Goal: Transaction & Acquisition: Download file/media

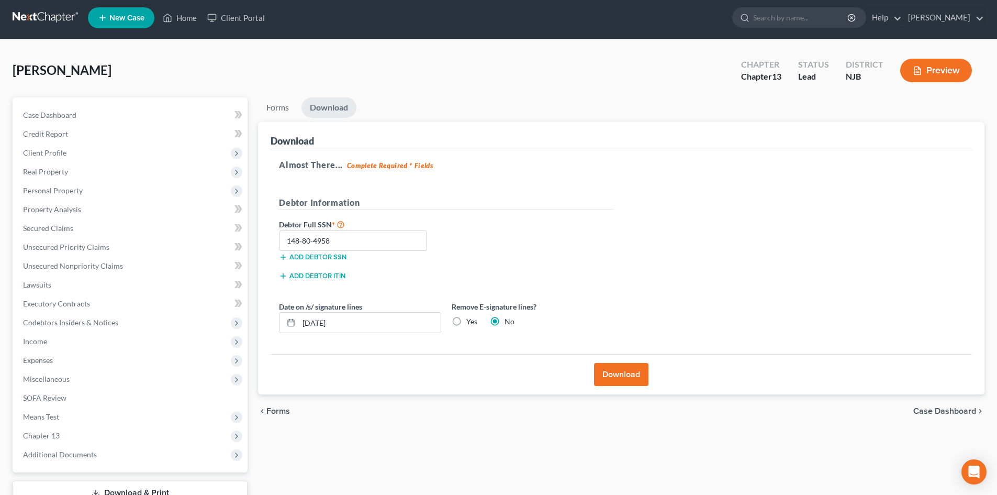
scroll to position [1, 0]
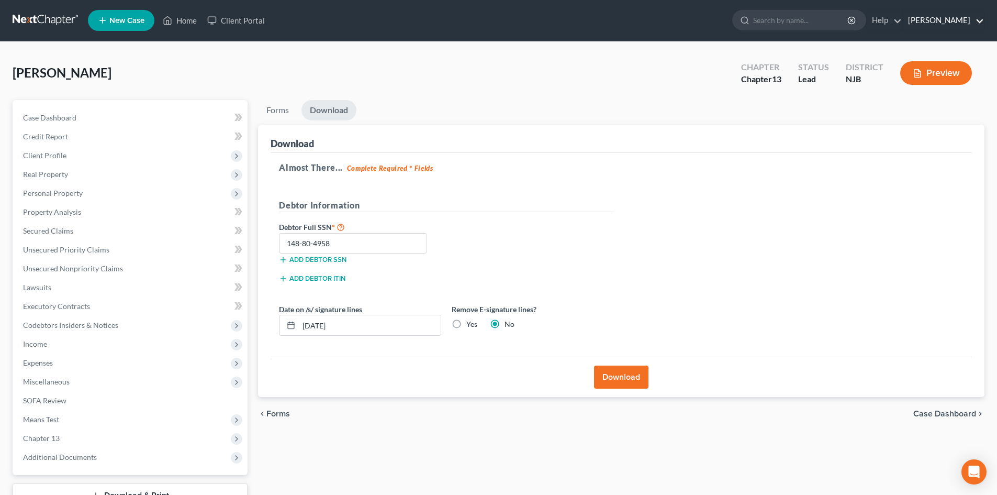
click at [979, 21] on link "[PERSON_NAME]" at bounding box center [943, 20] width 81 height 19
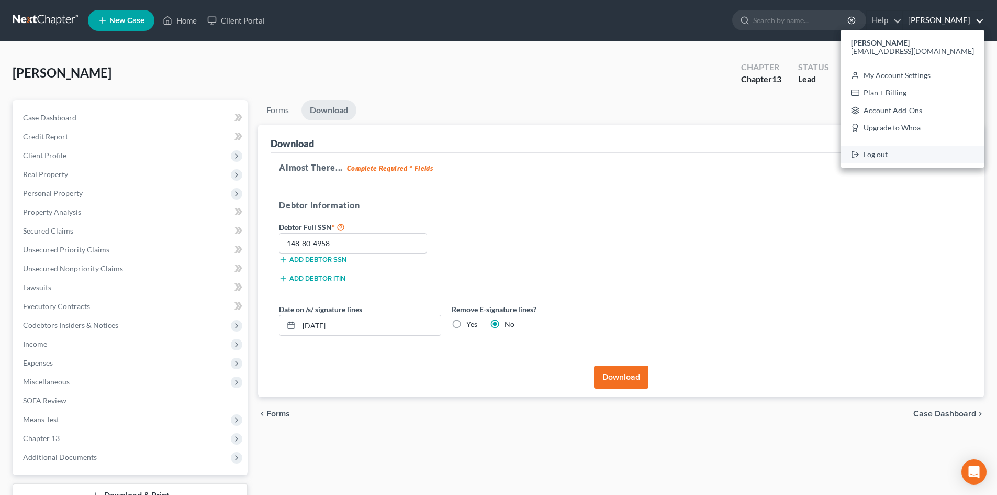
click at [924, 156] on link "Log out" at bounding box center [912, 155] width 143 height 18
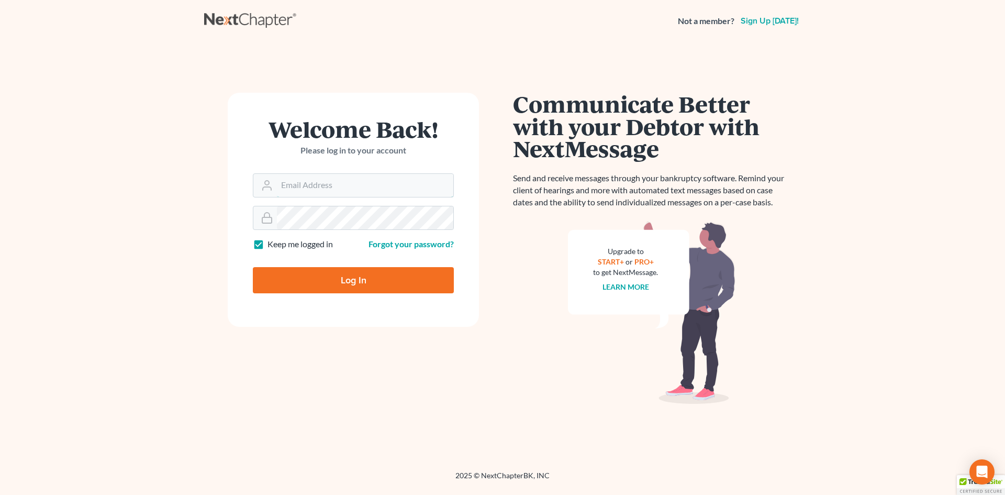
type input "[EMAIL_ADDRESS][DOMAIN_NAME]"
click at [356, 277] on input "Log In" at bounding box center [353, 280] width 201 height 26
type input "Thinking..."
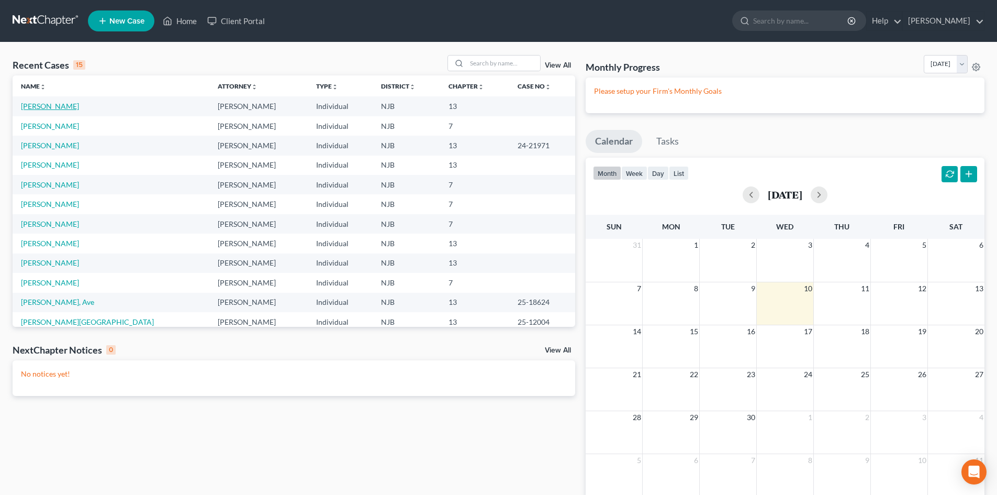
click at [57, 106] on link "[PERSON_NAME]" at bounding box center [50, 106] width 58 height 9
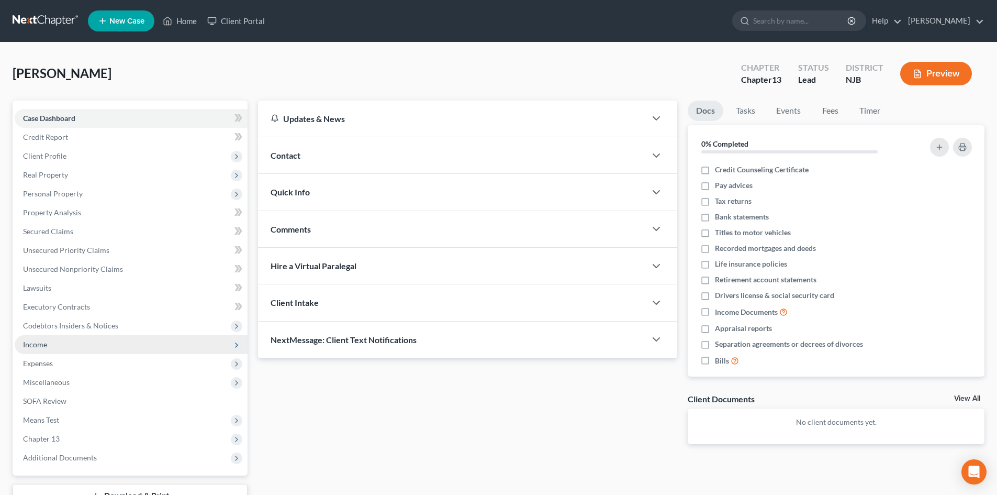
click at [39, 346] on span "Income" at bounding box center [35, 344] width 24 height 9
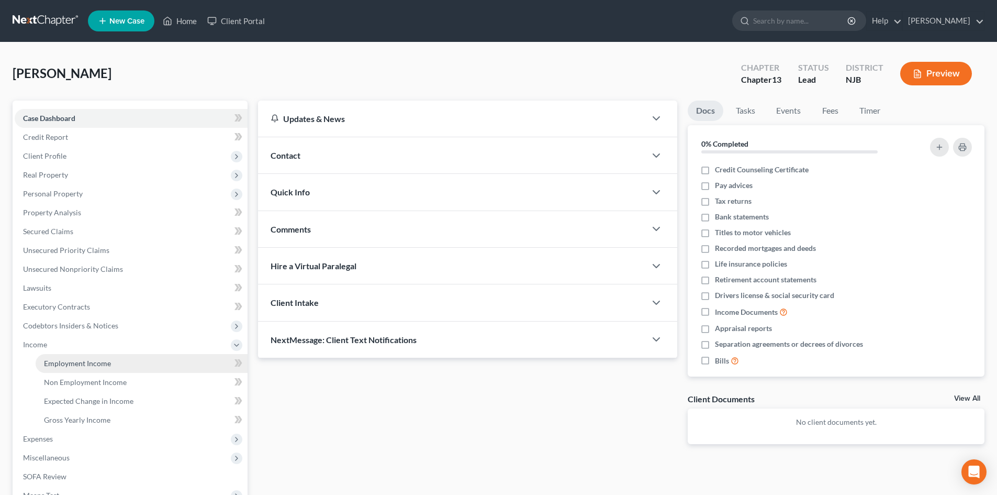
click at [95, 364] on span "Employment Income" at bounding box center [77, 363] width 67 height 9
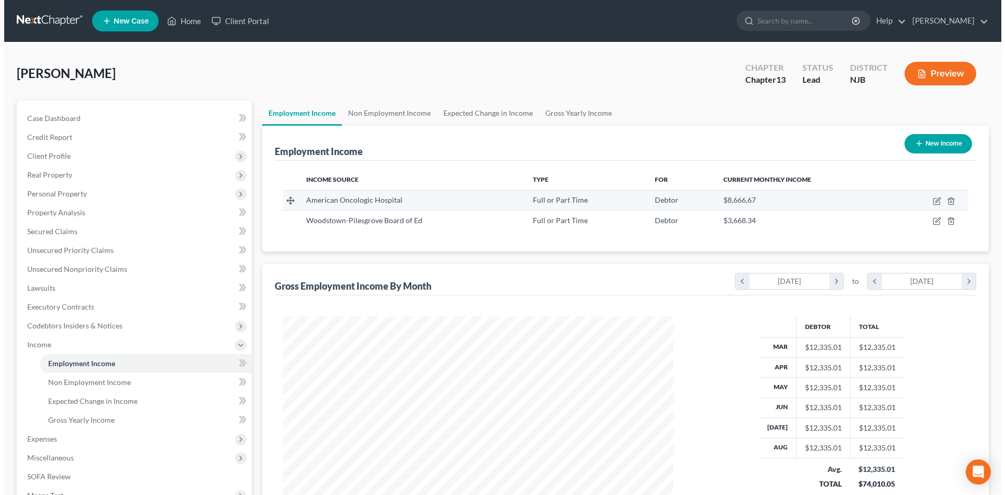
scroll to position [195, 412]
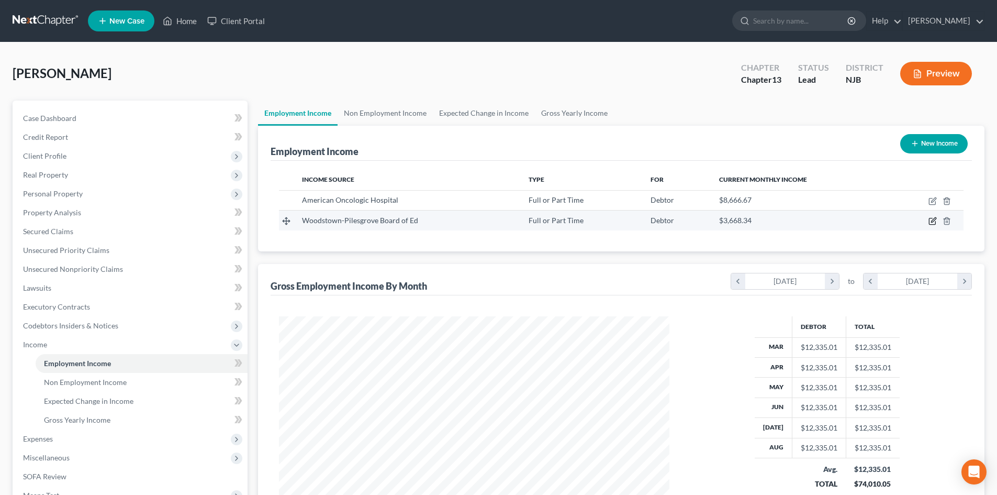
click at [936, 220] on icon "button" at bounding box center [933, 221] width 8 height 8
select select "0"
select select "33"
select select "1"
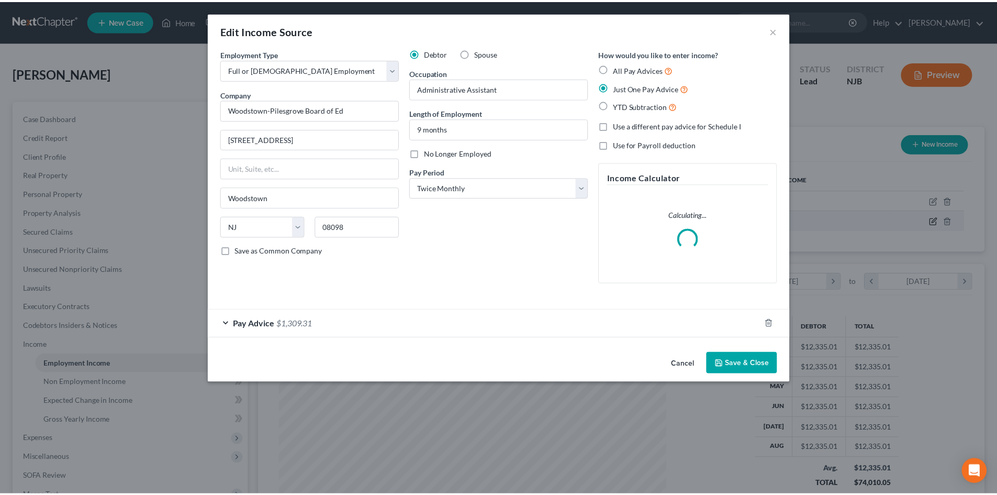
scroll to position [197, 415]
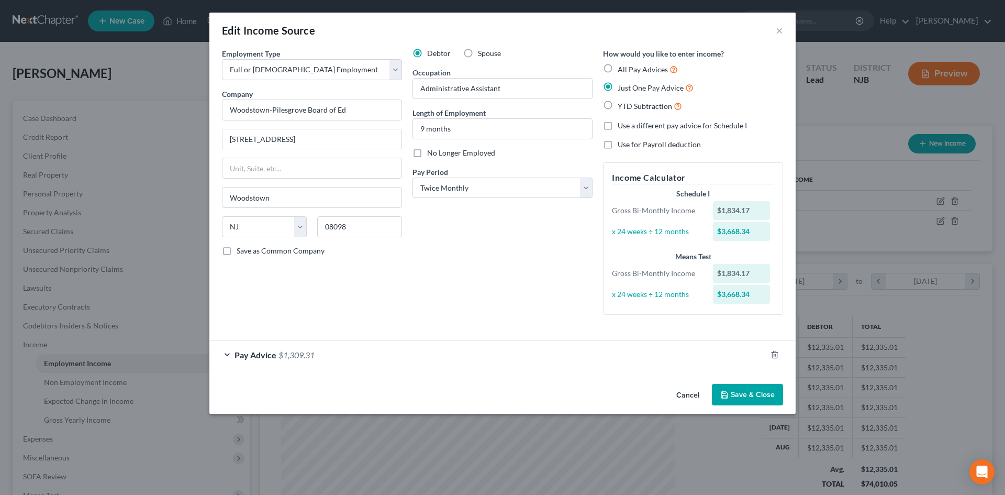
click at [478, 52] on label "Spouse" at bounding box center [489, 53] width 23 height 10
click at [482, 52] on input "Spouse" at bounding box center [485, 51] width 7 height 7
radio input "true"
click at [755, 395] on button "Save & Close" at bounding box center [747, 395] width 71 height 22
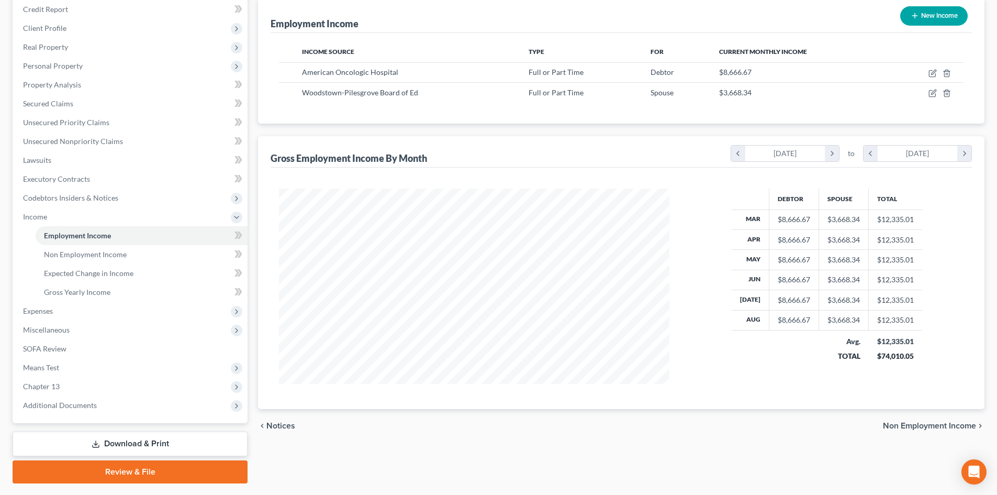
scroll to position [104, 0]
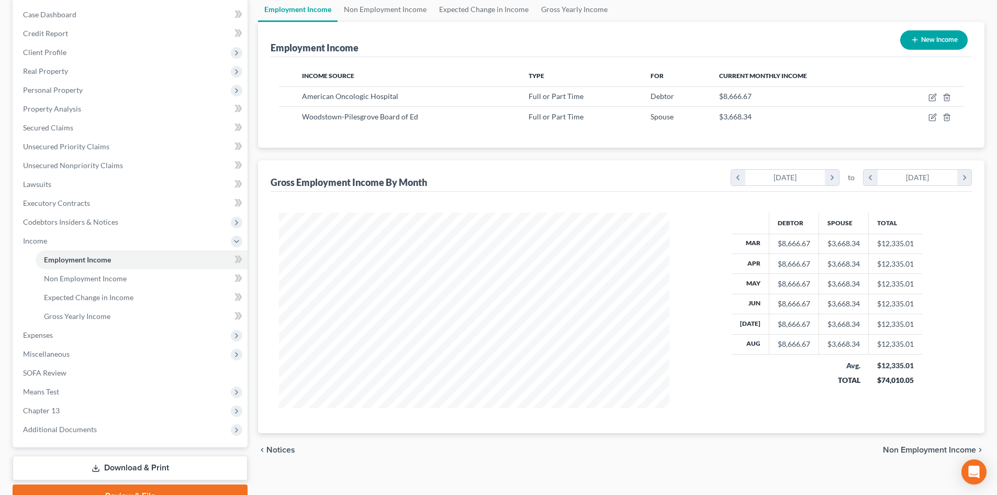
click at [917, 448] on span "Non Employment Income" at bounding box center [929, 450] width 93 height 8
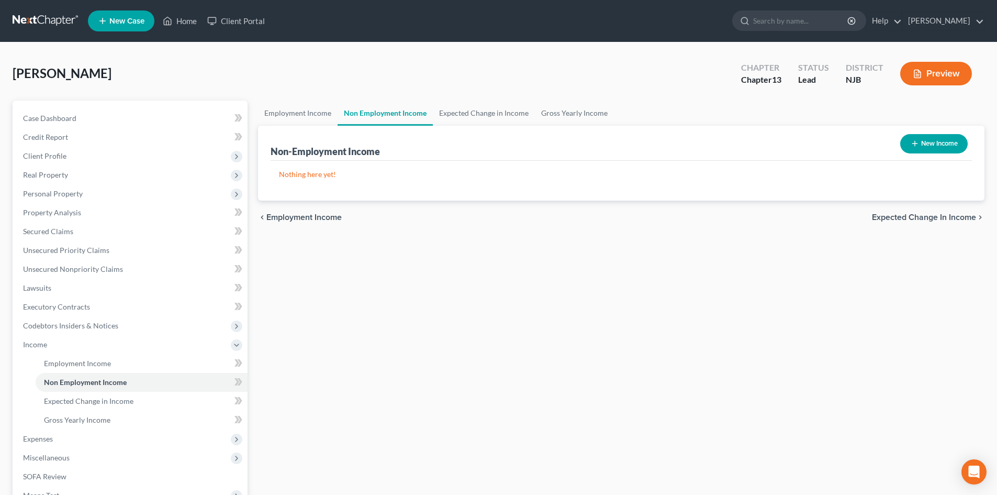
click at [922, 225] on div "chevron_left Employment Income Expected Change in Income chevron_right" at bounding box center [621, 218] width 727 height 34
click at [922, 218] on span "Expected Change in Income" at bounding box center [924, 217] width 104 height 8
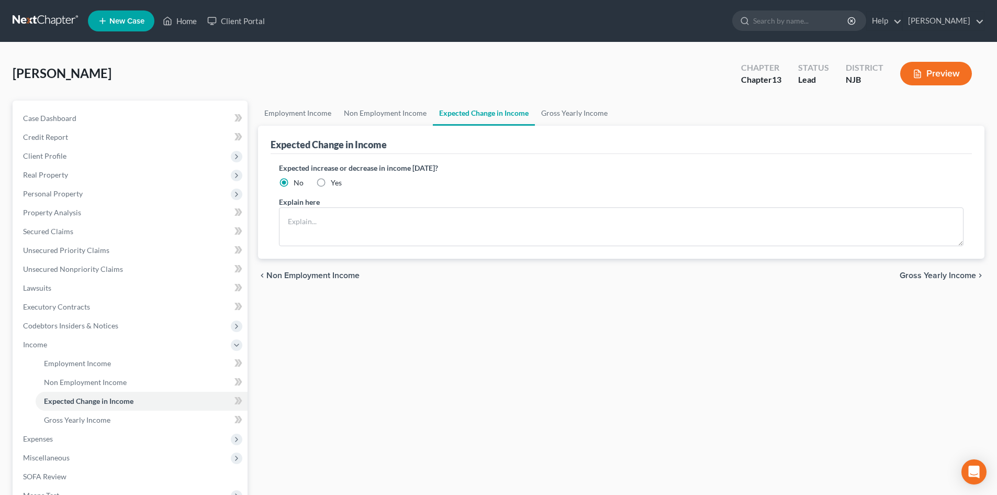
click at [937, 276] on span "Gross Yearly Income" at bounding box center [938, 275] width 76 height 8
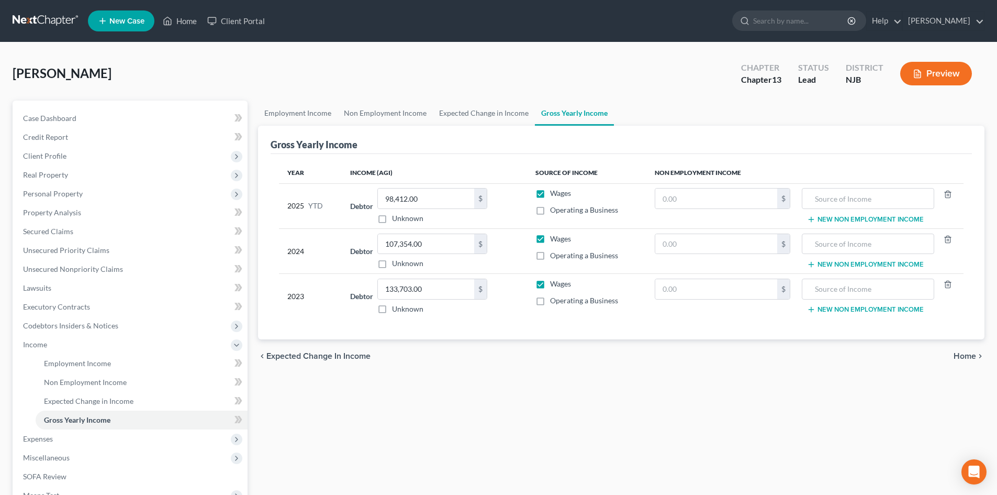
click at [965, 352] on span "Home" at bounding box center [965, 356] width 23 height 8
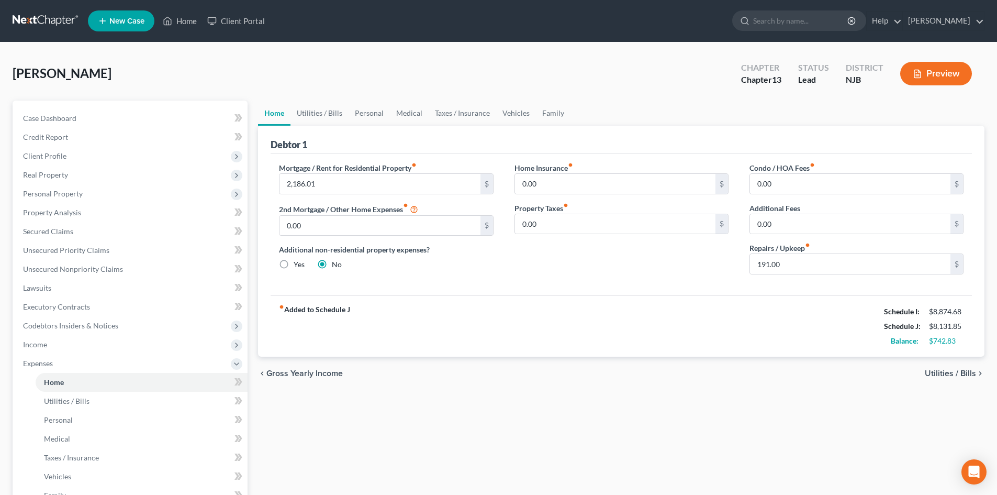
click at [951, 374] on span "Utilities / Bills" at bounding box center [950, 373] width 51 height 8
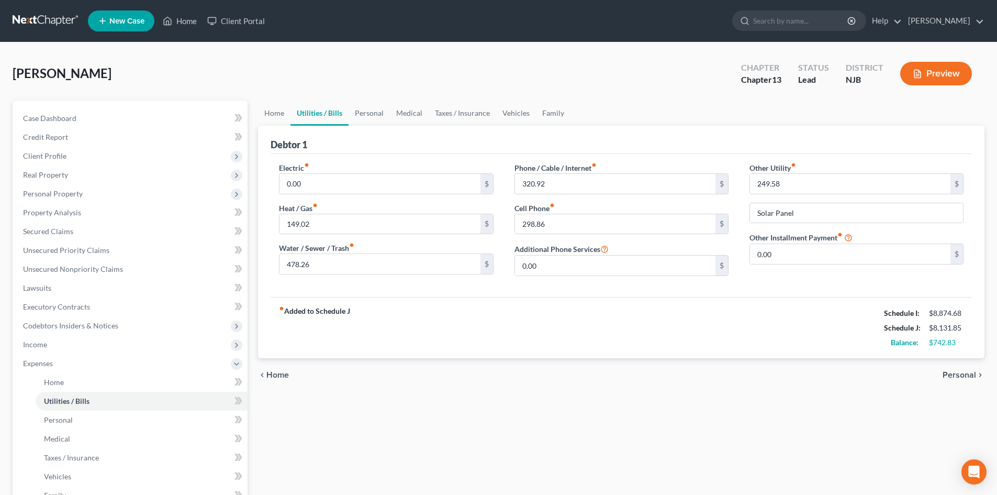
scroll to position [213, 0]
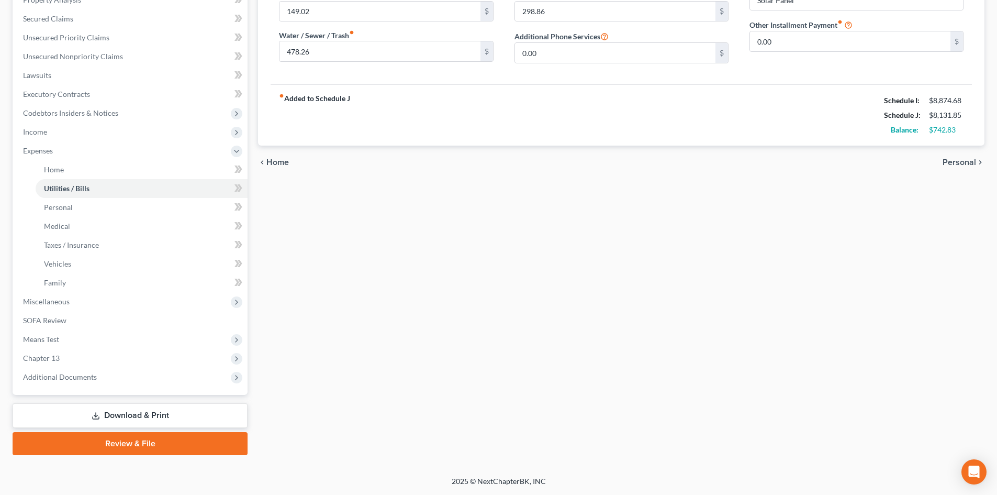
click at [158, 422] on link "Download & Print" at bounding box center [130, 415] width 235 height 25
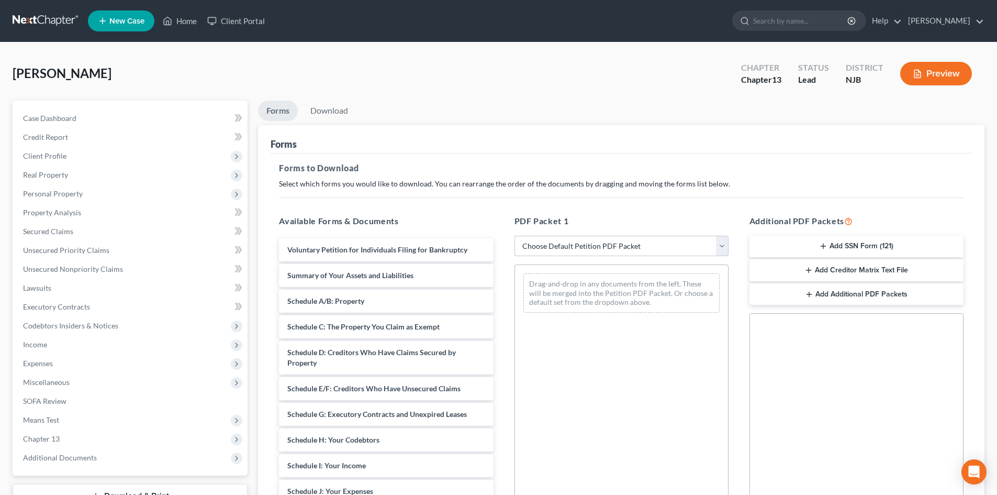
click at [721, 241] on select "Choose Default Petition PDF Packet Complete Bankruptcy Petition (all forms and …" at bounding box center [622, 246] width 214 height 21
select select "13"
click at [515, 236] on select "Choose Default Petition PDF Packet Complete Bankruptcy Petition (all forms and …" at bounding box center [622, 246] width 214 height 21
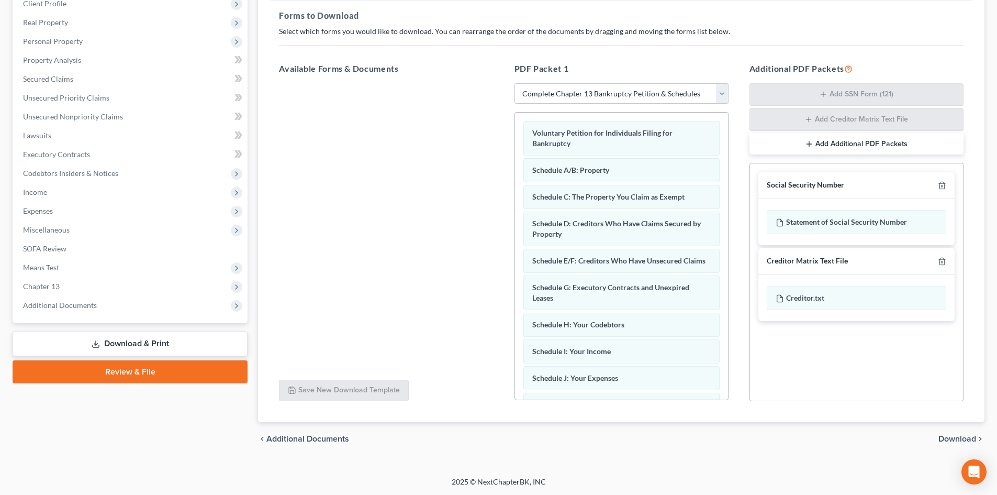
scroll to position [153, 0]
click at [951, 435] on span "Download" at bounding box center [958, 438] width 38 height 8
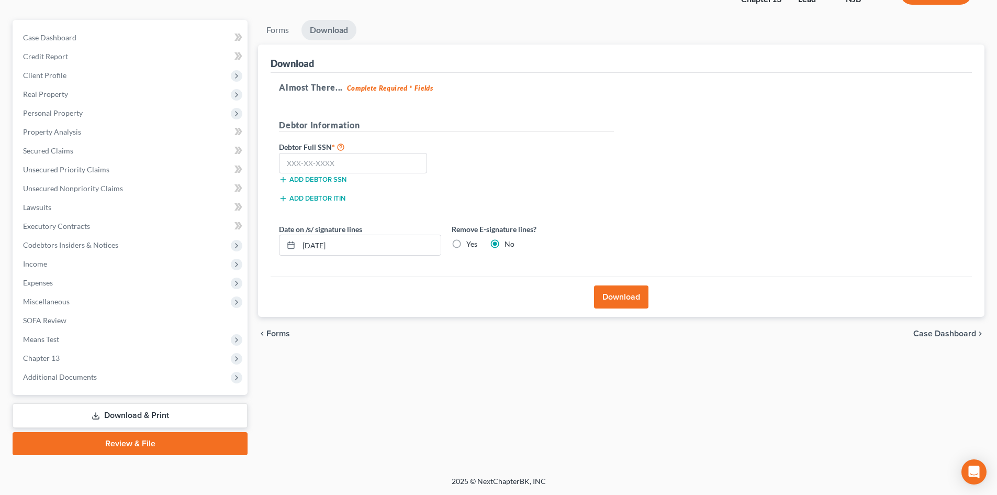
scroll to position [81, 0]
click at [357, 165] on input "text" at bounding box center [353, 163] width 148 height 21
type input "148-80-4958"
click at [619, 292] on button "Download" at bounding box center [621, 296] width 54 height 23
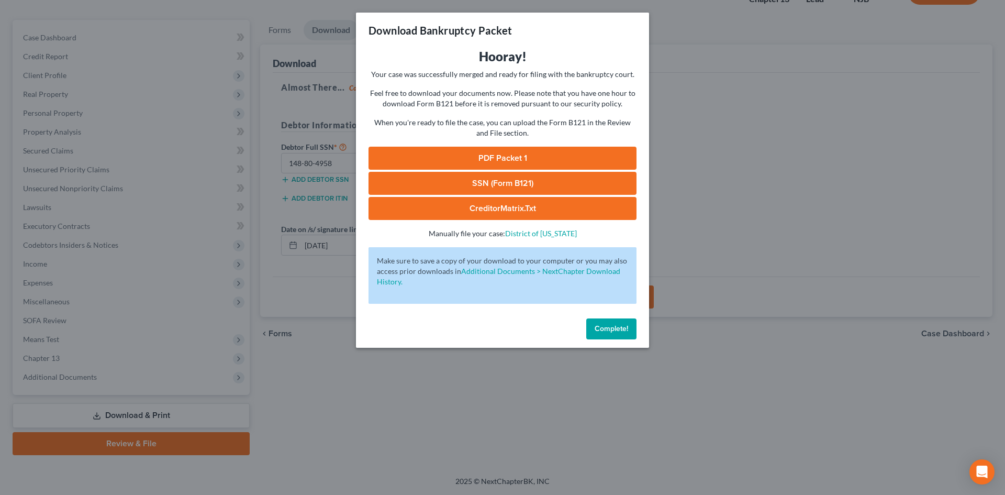
click at [521, 158] on link "PDF Packet 1" at bounding box center [503, 158] width 268 height 23
click at [593, 331] on button "Complete!" at bounding box center [611, 328] width 50 height 21
